Goal: Check status: Check status

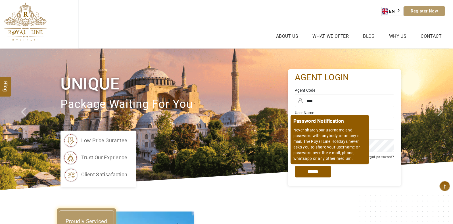
drag, startPoint x: 322, startPoint y: 170, endPoint x: 323, endPoint y: 167, distance: 3.9
click at [322, 170] on input "*****" at bounding box center [313, 171] width 36 height 11
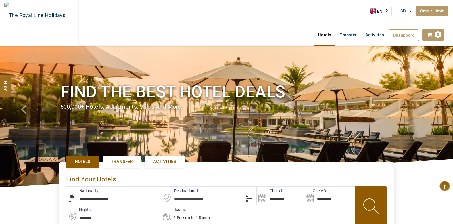
select select "**********"
type input "**********"
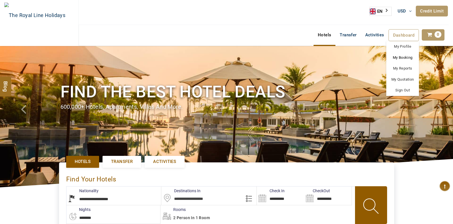
click at [405, 59] on link "My Booking" at bounding box center [402, 57] width 33 height 11
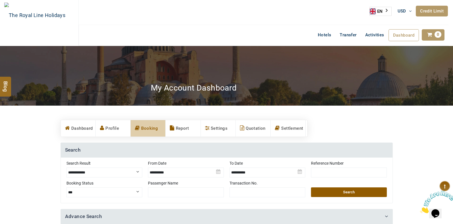
click at [431, 12] on link "Credit Limit" at bounding box center [432, 11] width 32 height 11
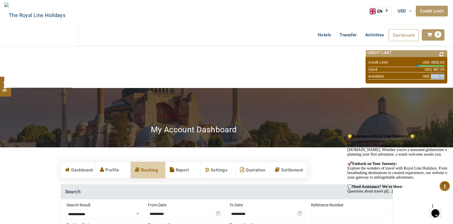
drag, startPoint x: 431, startPoint y: 76, endPoint x: 444, endPoint y: 74, distance: 12.7
click at [444, 74] on span "USD 4332.41" at bounding box center [434, 76] width 22 height 5
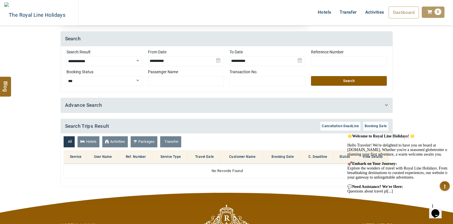
scroll to position [142, 0]
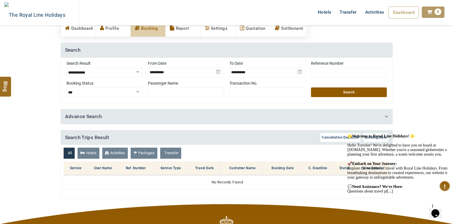
click at [163, 74] on img at bounding box center [186, 70] width 76 height 20
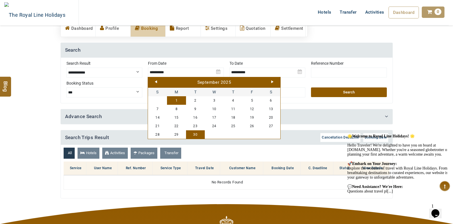
click at [177, 100] on link "1" at bounding box center [176, 100] width 19 height 9
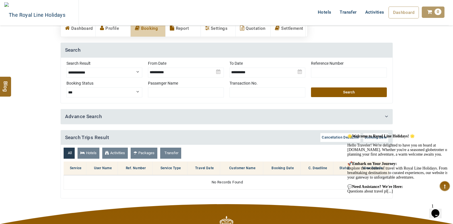
click at [248, 75] on img at bounding box center [267, 70] width 76 height 20
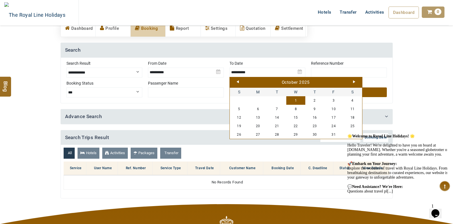
click at [183, 72] on img at bounding box center [186, 70] width 76 height 20
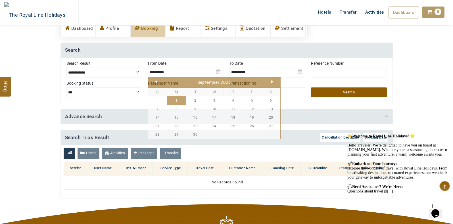
click at [347, 90] on button "Search" at bounding box center [349, 92] width 76 height 10
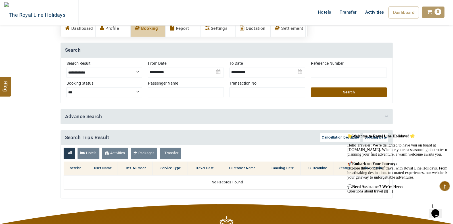
click at [342, 91] on button "Search" at bounding box center [349, 92] width 76 height 10
click at [218, 70] on img at bounding box center [186, 70] width 76 height 20
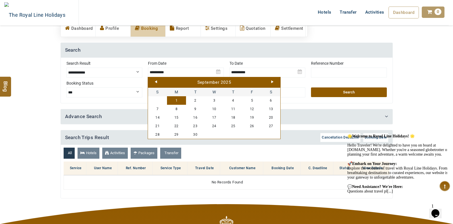
click at [157, 81] on div "September 2025" at bounding box center [213, 83] width 129 height 6
click at [155, 81] on link "Prev" at bounding box center [156, 81] width 2 height 3
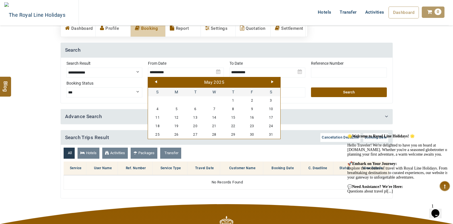
click at [155, 81] on link "Prev" at bounding box center [156, 81] width 2 height 3
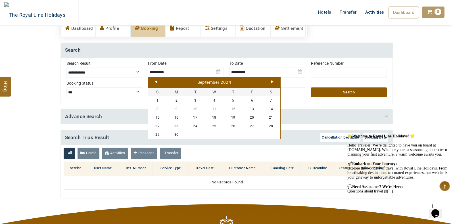
click at [155, 81] on link "Prev" at bounding box center [156, 81] width 2 height 3
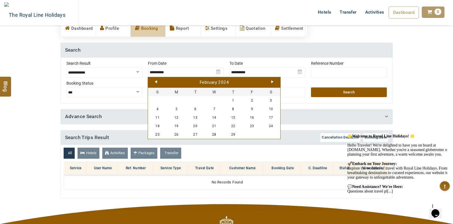
click at [155, 81] on link "Prev" at bounding box center [156, 81] width 2 height 3
click at [216, 100] on link "1" at bounding box center [214, 100] width 19 height 9
type input "**********"
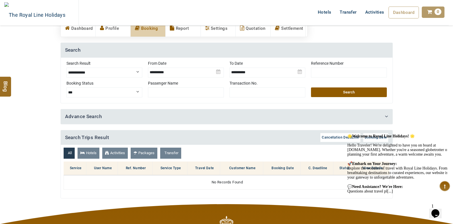
click at [298, 69] on img at bounding box center [267, 70] width 76 height 20
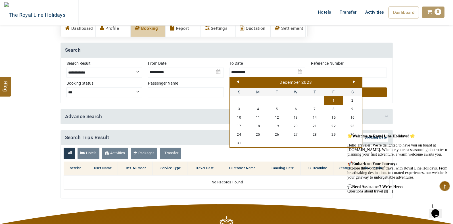
click at [354, 81] on link "Next" at bounding box center [354, 81] width 2 height 3
click at [353, 81] on link "Next" at bounding box center [354, 81] width 2 height 3
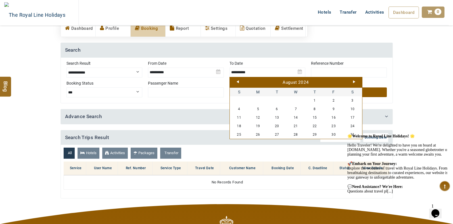
click at [353, 81] on link "Next" at bounding box center [354, 81] width 2 height 3
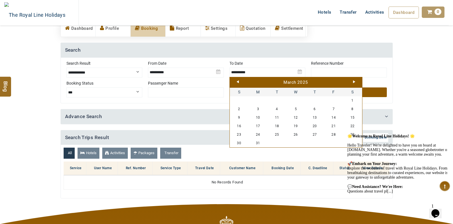
click at [353, 81] on link "Next" at bounding box center [354, 81] width 2 height 3
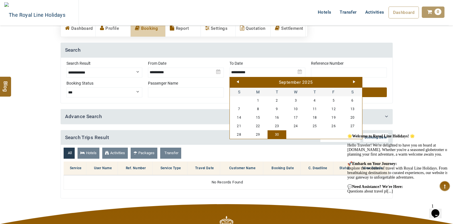
click at [281, 136] on link "30" at bounding box center [276, 134] width 19 height 9
type input "**********"
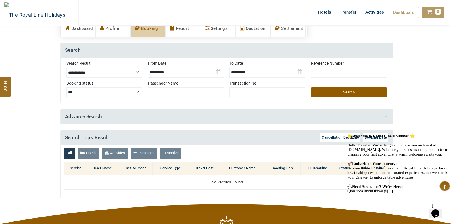
drag, startPoint x: 340, startPoint y: 90, endPoint x: 313, endPoint y: 113, distance: 35.7
click at [340, 90] on button "Search" at bounding box center [349, 92] width 76 height 10
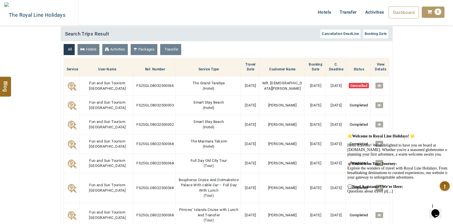
scroll to position [248, 0]
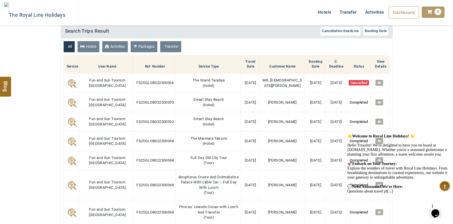
click at [423, 104] on section "**********" at bounding box center [226, 110] width 453 height 394
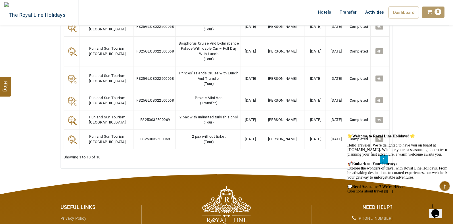
scroll to position [390, 0]
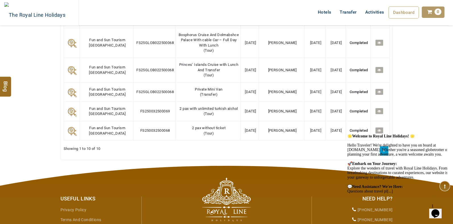
click at [438, 209] on button "Opens Chat This icon Opens the chat window." at bounding box center [435, 214] width 12 height 10
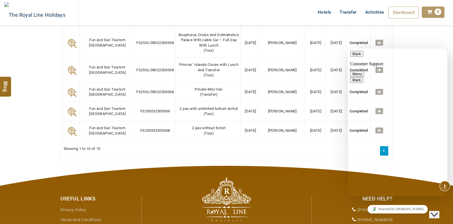
scroll to position [68, 0]
click at [358, 57] on button "Back" at bounding box center [356, 54] width 13 height 6
click at [438, 211] on icon "Close Chat This icon closes the chat window." at bounding box center [434, 214] width 7 height 7
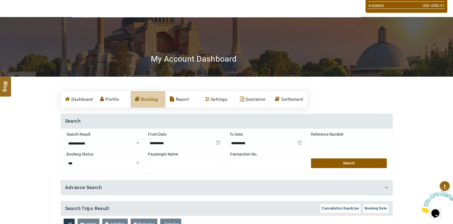
scroll to position [0, 0]
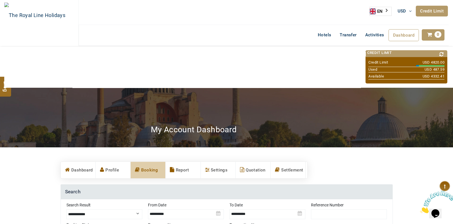
click at [420, 209] on icon "Close" at bounding box center [420, 211] width 0 height 5
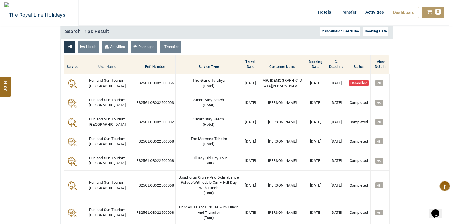
scroll to position [248, 0]
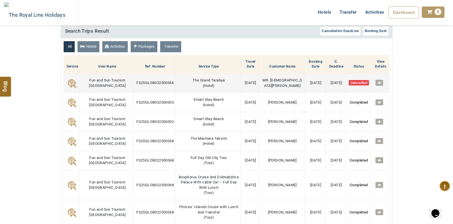
click at [136, 82] on span "FS25GLOB032500066" at bounding box center [154, 83] width 37 height 4
click at [379, 83] on icon at bounding box center [379, 83] width 4 height 4
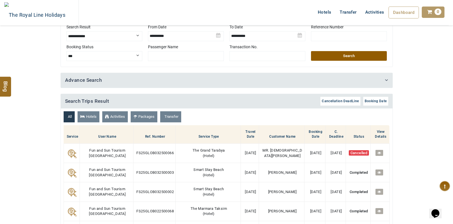
scroll to position [177, 0]
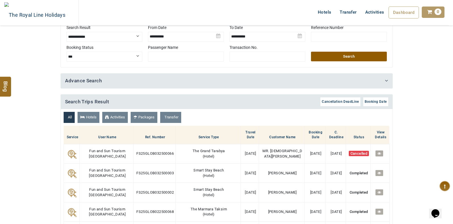
click at [80, 78] on link "Advance Search" at bounding box center [83, 81] width 37 height 6
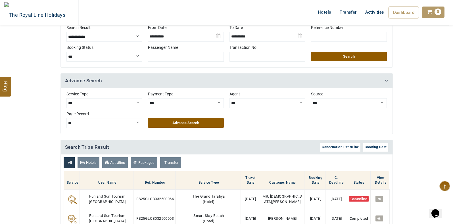
click at [162, 103] on select "**********" at bounding box center [186, 103] width 76 height 10
click at [243, 105] on select "*** ***** ******** *******" at bounding box center [267, 103] width 76 height 10
click at [342, 106] on select "*** ******* *********" at bounding box center [349, 103] width 76 height 10
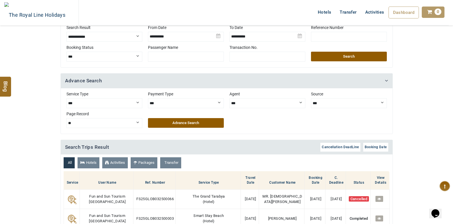
click at [342, 106] on select "*** ******* *********" at bounding box center [349, 103] width 76 height 10
click at [110, 120] on select "** *** ***" at bounding box center [104, 123] width 76 height 10
select select "***"
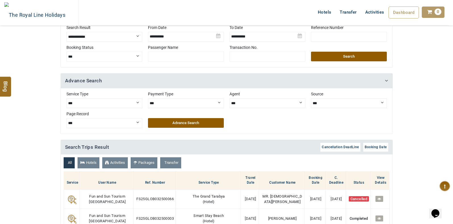
click at [66, 118] on select "** *** ***" at bounding box center [104, 123] width 76 height 10
click at [212, 126] on button "Advance Search" at bounding box center [186, 123] width 76 height 10
click at [386, 80] on icon at bounding box center [386, 80] width 3 height 5
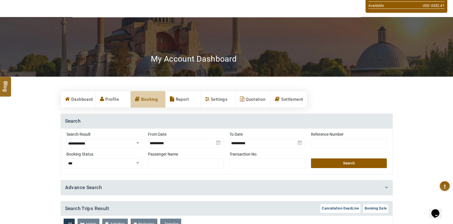
scroll to position [0, 0]
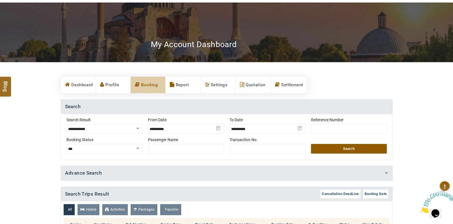
drag, startPoint x: 178, startPoint y: 81, endPoint x: 234, endPoint y: 108, distance: 62.1
click at [178, 81] on link "Report" at bounding box center [183, 85] width 35 height 16
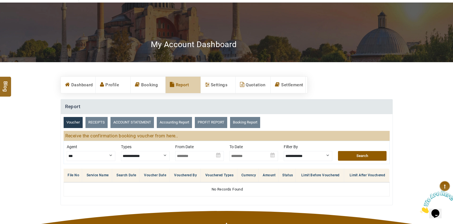
click at [141, 154] on select "**********" at bounding box center [145, 156] width 49 height 10
click at [194, 154] on img at bounding box center [199, 154] width 49 height 20
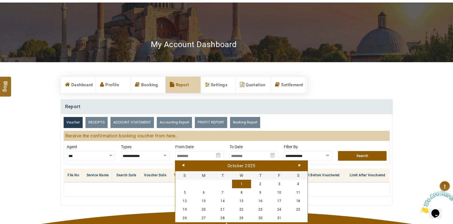
click at [183, 164] on link "Prev" at bounding box center [183, 165] width 2 height 3
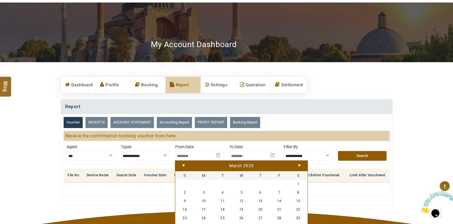
click at [183, 164] on link "Prev" at bounding box center [183, 165] width 2 height 3
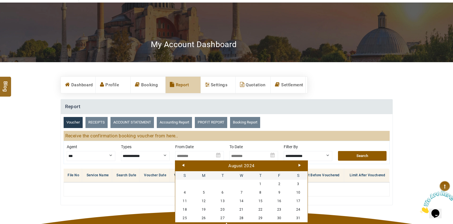
click at [183, 164] on link "Prev" at bounding box center [183, 165] width 2 height 3
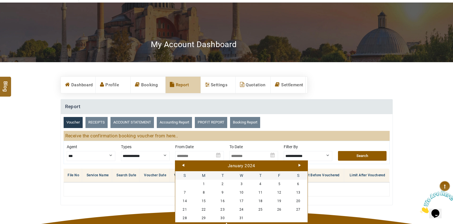
click at [183, 164] on link "Prev" at bounding box center [183, 165] width 2 height 3
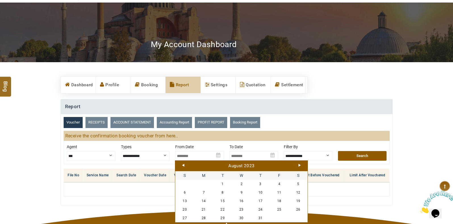
click at [183, 164] on link "Prev" at bounding box center [183, 165] width 2 height 3
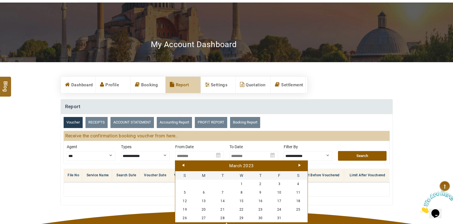
click at [183, 164] on link "Prev" at bounding box center [183, 165] width 2 height 3
click at [185, 183] on link "1" at bounding box center [184, 184] width 19 height 9
type input "**********"
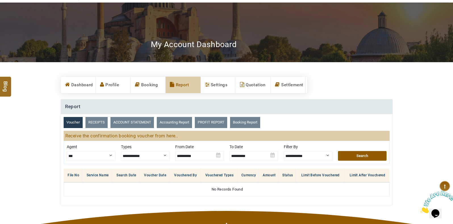
click at [266, 155] on img at bounding box center [253, 154] width 49 height 20
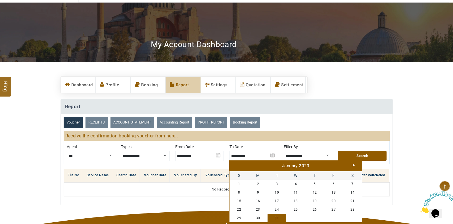
click at [353, 166] on link "Next" at bounding box center [354, 165] width 2 height 3
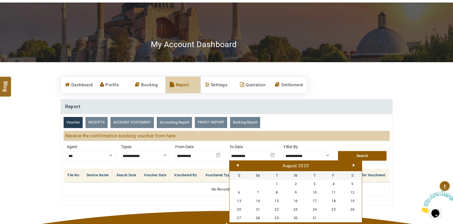
click at [353, 166] on link "Next" at bounding box center [354, 165] width 2 height 3
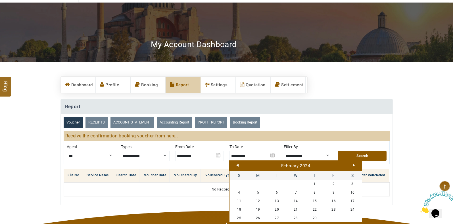
click at [353, 166] on link "Next" at bounding box center [354, 165] width 2 height 3
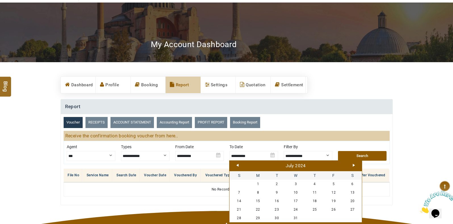
click at [353, 166] on link "Next" at bounding box center [354, 165] width 2 height 3
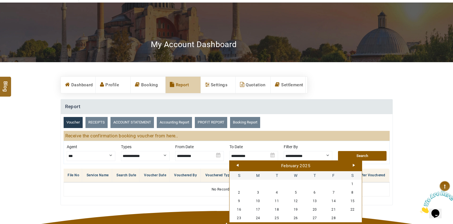
click at [353, 166] on link "Next" at bounding box center [354, 165] width 2 height 3
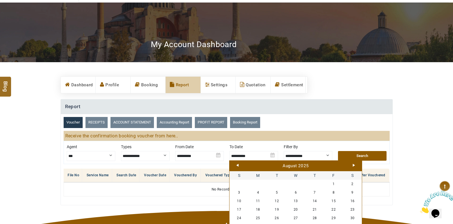
click at [353, 166] on link "Next" at bounding box center [354, 165] width 2 height 3
click at [281, 218] on link "30" at bounding box center [276, 218] width 19 height 9
type input "**********"
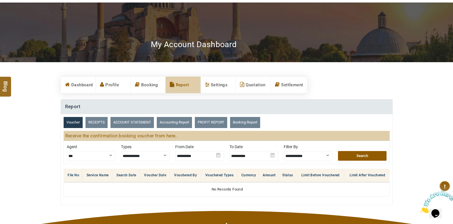
click at [309, 156] on select "**********" at bounding box center [308, 156] width 49 height 10
click at [367, 154] on button "Search" at bounding box center [362, 156] width 49 height 10
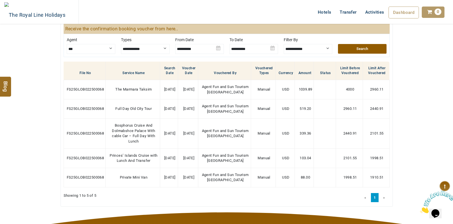
scroll to position [185, 0]
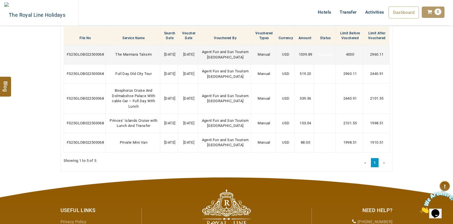
click at [265, 57] on span "Manual" at bounding box center [264, 54] width 12 height 4
click at [98, 56] on span "FS25GLOB022500068" at bounding box center [85, 54] width 37 height 4
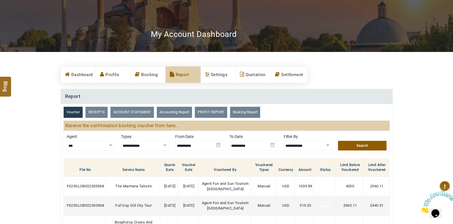
scroll to position [43, 0]
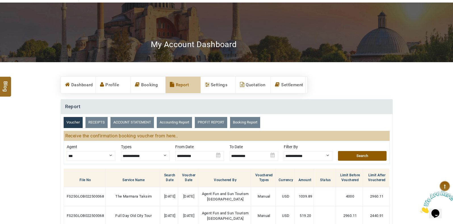
click at [251, 122] on link "Booking Report" at bounding box center [245, 122] width 30 height 11
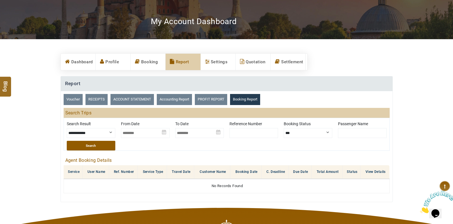
scroll to position [114, 0]
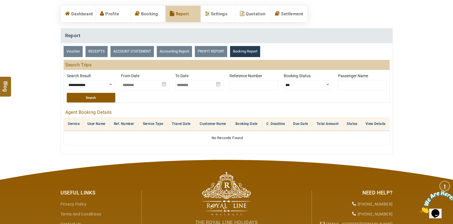
click at [143, 51] on link "ACCOUNT STATEMENT" at bounding box center [131, 51] width 43 height 11
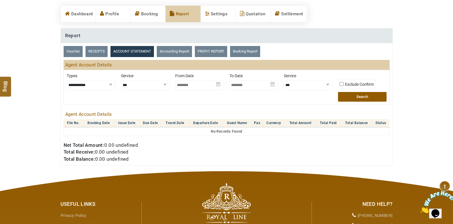
click at [217, 84] on img at bounding box center [199, 83] width 49 height 20
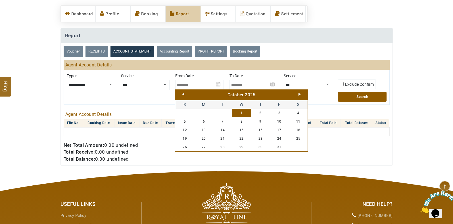
click at [241, 114] on link "1" at bounding box center [241, 113] width 19 height 9
type input "**********"
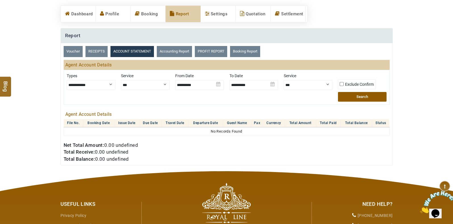
click at [185, 83] on img at bounding box center [199, 83] width 49 height 20
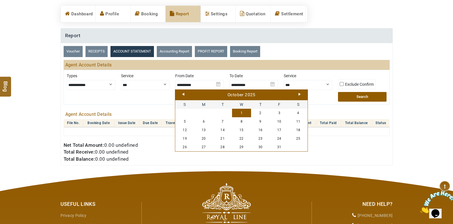
click at [183, 94] on link "Prev" at bounding box center [183, 94] width 2 height 3
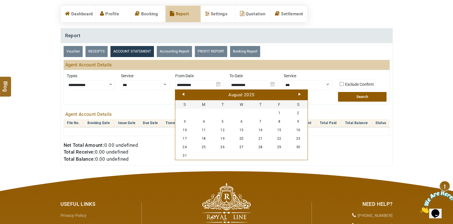
click at [183, 94] on link "Prev" at bounding box center [183, 94] width 2 height 3
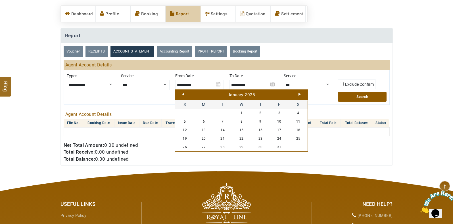
click at [183, 94] on link "Prev" at bounding box center [183, 94] width 2 height 3
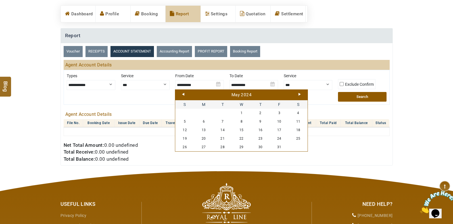
click at [183, 94] on link "Prev" at bounding box center [183, 94] width 2 height 3
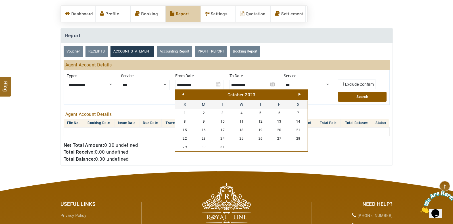
click at [183, 94] on link "Prev" at bounding box center [183, 94] width 2 height 3
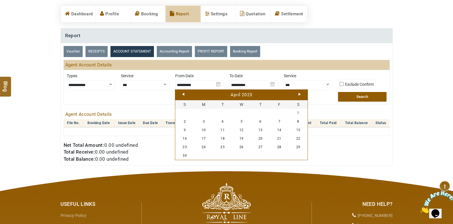
click at [183, 94] on link "Prev" at bounding box center [183, 94] width 2 height 3
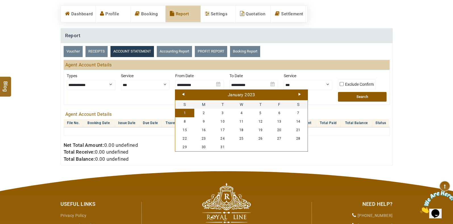
click at [183, 113] on link "1" at bounding box center [184, 113] width 19 height 9
type input "**********"
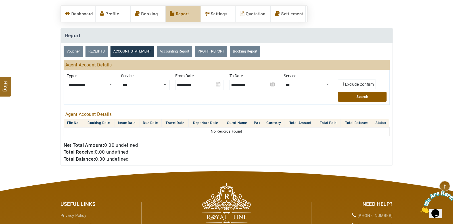
click at [271, 82] on img at bounding box center [253, 83] width 49 height 20
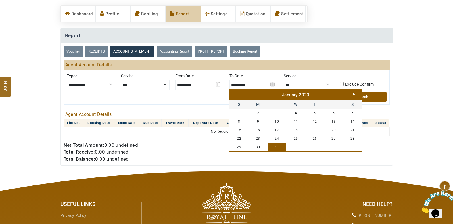
click at [353, 94] on link "Next" at bounding box center [354, 94] width 2 height 3
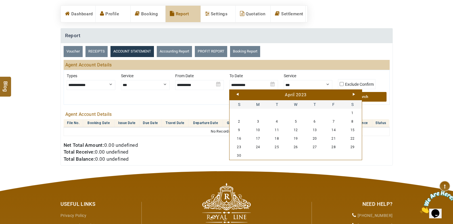
click at [353, 94] on link "Next" at bounding box center [354, 94] width 2 height 3
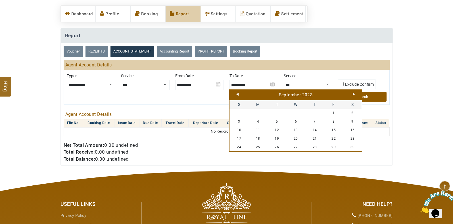
click at [353, 94] on link "Next" at bounding box center [354, 94] width 2 height 3
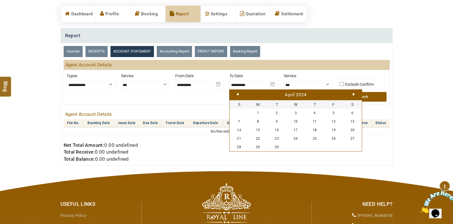
click at [353, 94] on link "Next" at bounding box center [354, 94] width 2 height 3
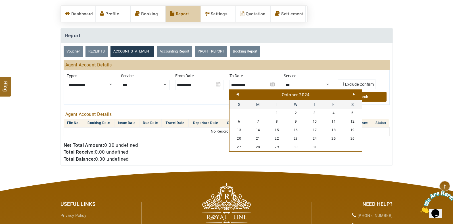
click at [353, 94] on link "Next" at bounding box center [354, 94] width 2 height 3
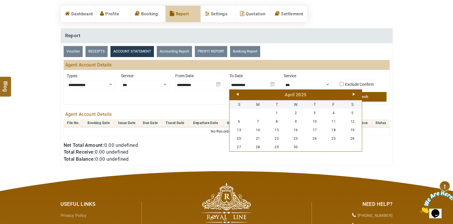
click at [353, 94] on link "Next" at bounding box center [354, 94] width 2 height 3
click at [275, 146] on link "30" at bounding box center [276, 147] width 19 height 9
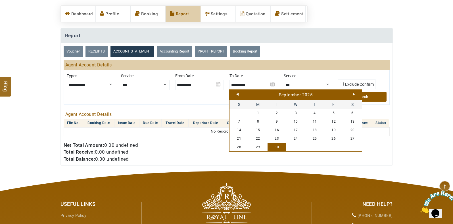
type input "**********"
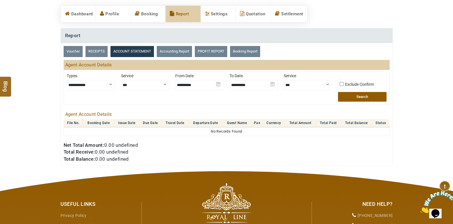
click at [355, 96] on button "Search" at bounding box center [362, 97] width 49 height 10
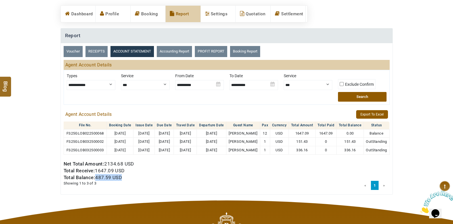
drag, startPoint x: 96, startPoint y: 197, endPoint x: 121, endPoint y: 197, distance: 24.7
click at [121, 180] on span "487.59 USD" at bounding box center [108, 178] width 27 height 6
click at [152, 181] on div "Net Total Amount: 2134.68 USD Total Receive: 1647.09 USD Total Balance: 487.59 …" at bounding box center [227, 170] width 332 height 21
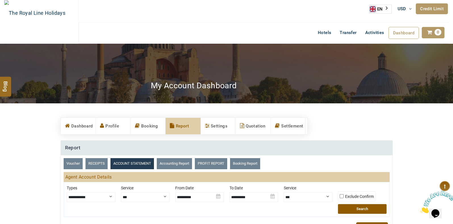
scroll to position [0, 0]
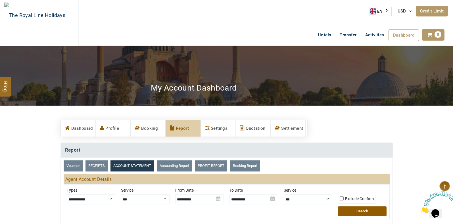
click at [444, 13] on link "Credit Limit" at bounding box center [432, 11] width 32 height 11
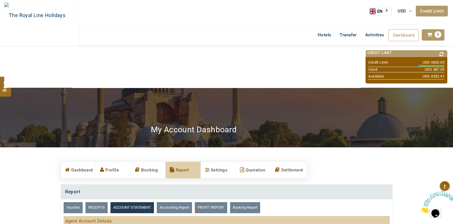
click at [444, 13] on link "Credit Limit" at bounding box center [432, 11] width 32 height 11
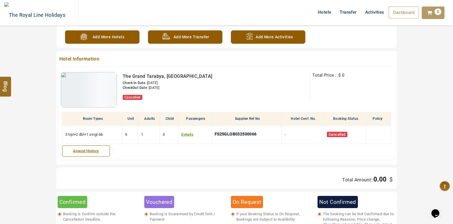
scroll to position [248, 0]
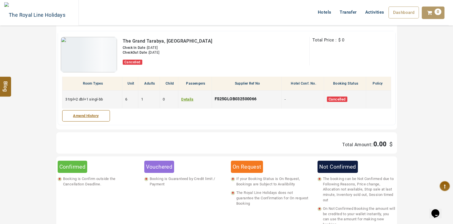
click at [338, 99] on span "Cancelled" at bounding box center [337, 99] width 20 height 5
click at [185, 98] on link "Details" at bounding box center [187, 99] width 12 height 4
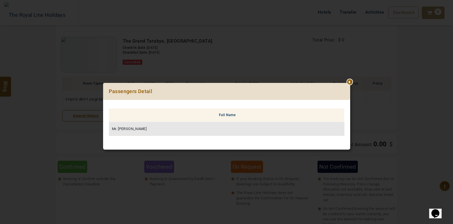
click at [350, 83] on div at bounding box center [350, 83] width 0 height 0
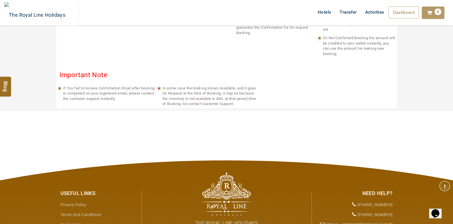
scroll to position [426, 0]
